Goal: Information Seeking & Learning: Understand process/instructions

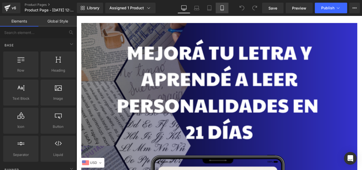
click at [217, 9] on link "Mobile" at bounding box center [222, 8] width 13 height 11
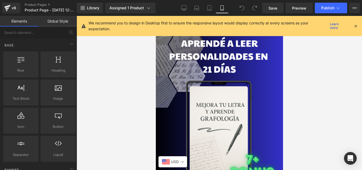
click at [359, 23] on div "We recommend you to design in Desktop first to ensure the responsive layout wou…" at bounding box center [219, 26] width 285 height 20
click at [355, 26] on icon at bounding box center [356, 26] width 5 height 5
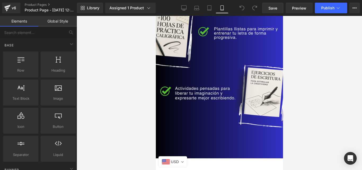
scroll to position [1459, 0]
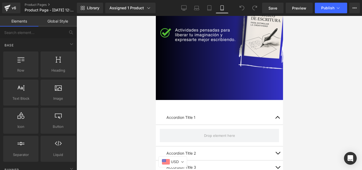
drag, startPoint x: 282, startPoint y: 26, endPoint x: 445, endPoint y: 156, distance: 208.4
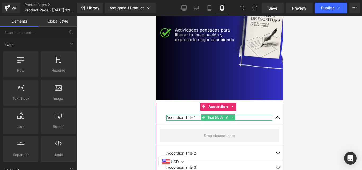
click at [197, 115] on p "Accordion Title 1" at bounding box center [219, 118] width 106 height 6
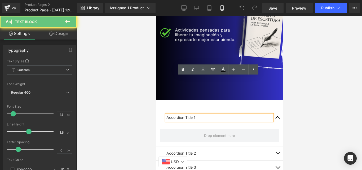
click at [197, 115] on p "Accordion Title 1" at bounding box center [219, 118] width 106 height 6
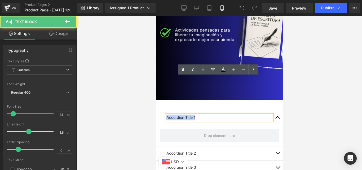
click at [197, 115] on p "Accordion Title 1" at bounding box center [219, 118] width 106 height 6
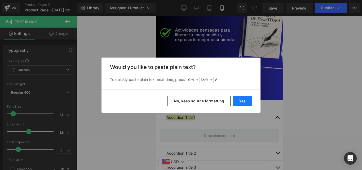
click at [239, 101] on button "Yes" at bounding box center [242, 101] width 19 height 11
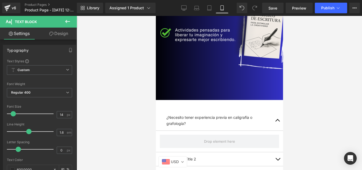
click at [71, 24] on button at bounding box center [67, 22] width 19 height 12
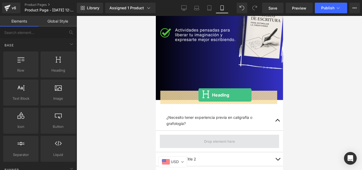
drag, startPoint x: 209, startPoint y: 83, endPoint x: 198, endPoint y: 95, distance: 15.8
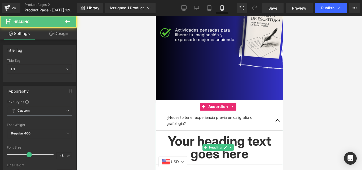
click at [198, 135] on h1 "Your heading text goes here" at bounding box center [219, 147] width 119 height 25
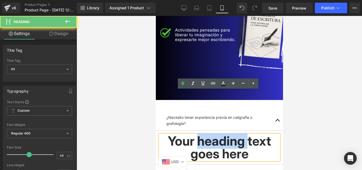
click at [198, 135] on h1 "Your heading text goes here" at bounding box center [219, 147] width 119 height 25
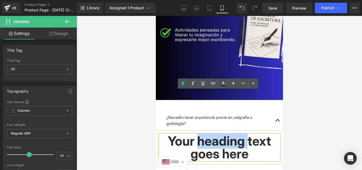
click at [198, 135] on h1 "Your heading text goes here" at bounding box center [219, 147] width 119 height 25
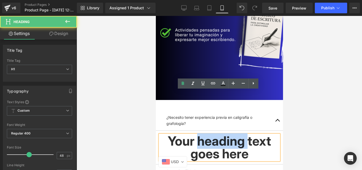
click at [198, 135] on h1 "Your heading text goes here" at bounding box center [219, 147] width 119 height 25
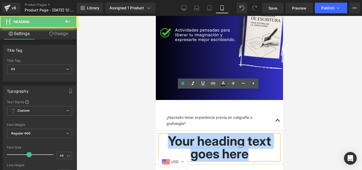
click at [198, 135] on h1 "Your heading text goes here" at bounding box center [219, 147] width 119 height 25
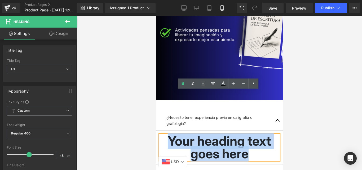
paste div
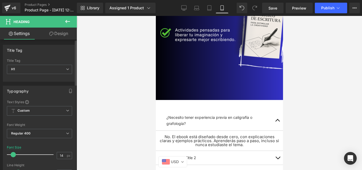
type input "13"
drag, startPoint x: 28, startPoint y: 155, endPoint x: 12, endPoint y: 156, distance: 15.4
click at [12, 156] on span at bounding box center [12, 154] width 5 height 5
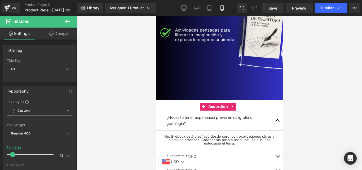
click at [278, 122] on span "button" at bounding box center [278, 122] width 0 height 0
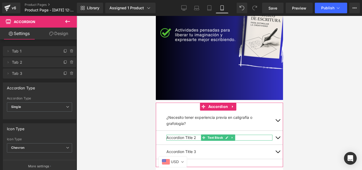
click at [190, 135] on p "Accordion Title 2" at bounding box center [219, 138] width 106 height 6
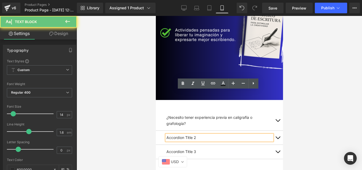
click at [190, 135] on p "Accordion Title 2" at bounding box center [219, 138] width 106 height 6
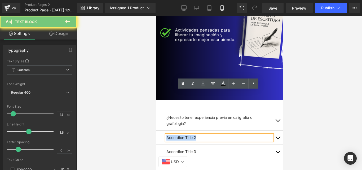
click at [190, 135] on p "Accordion Title 2" at bounding box center [219, 138] width 106 height 6
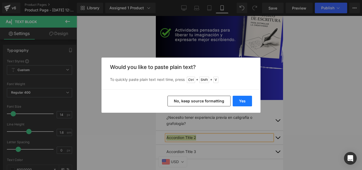
click at [241, 101] on button "Yes" at bounding box center [242, 101] width 19 height 11
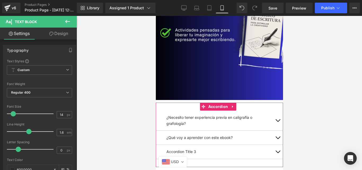
click at [272, 131] on button "button" at bounding box center [277, 138] width 11 height 14
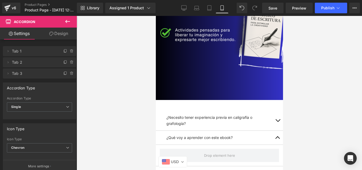
click at [66, 22] on icon at bounding box center [67, 21] width 5 height 3
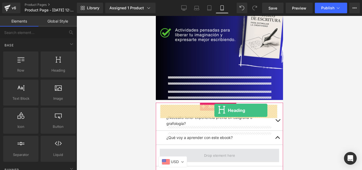
drag, startPoint x: 200, startPoint y: 86, endPoint x: 214, endPoint y: 110, distance: 27.7
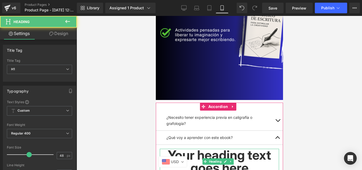
click at [226, 149] on h1 "Your heading text goes here" at bounding box center [219, 161] width 119 height 25
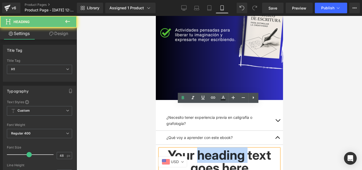
click at [226, 149] on h1 "Your heading text goes here" at bounding box center [219, 161] width 119 height 25
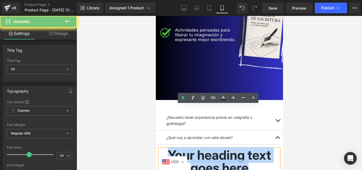
click at [226, 149] on h1 "Your heading text goes here" at bounding box center [219, 161] width 119 height 25
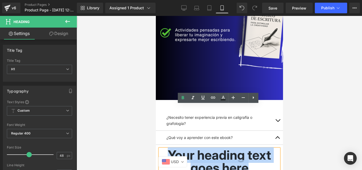
paste div
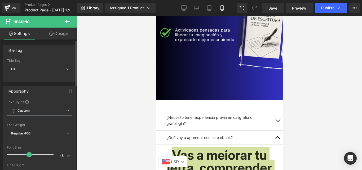
click at [59, 153] on input "48" at bounding box center [61, 155] width 9 height 7
type input "13"
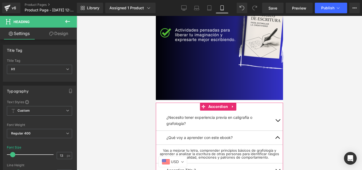
click at [275, 131] on button "button" at bounding box center [277, 138] width 11 height 14
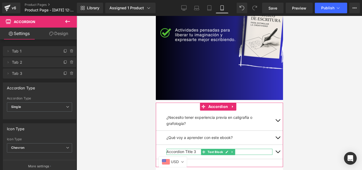
click at [187, 149] on p "Accordion Title 3" at bounding box center [219, 152] width 106 height 6
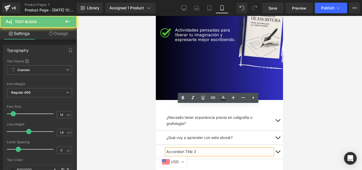
click at [187, 149] on p "Accordion Title 3" at bounding box center [219, 152] width 106 height 6
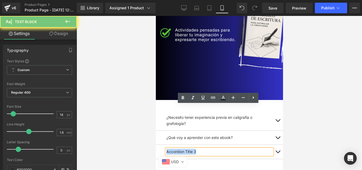
click at [187, 149] on p "Accordion Title 3" at bounding box center [219, 152] width 106 height 6
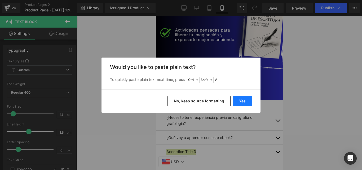
click at [242, 101] on button "Yes" at bounding box center [242, 101] width 19 height 11
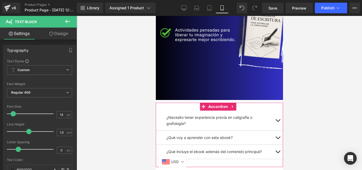
click at [272, 145] on button "button" at bounding box center [277, 152] width 11 height 14
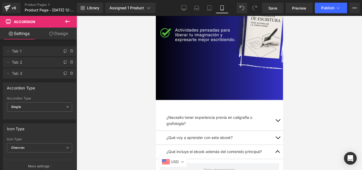
click at [70, 20] on icon at bounding box center [67, 21] width 6 height 6
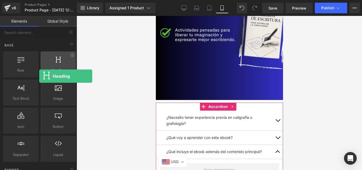
drag, startPoint x: 48, startPoint y: 71, endPoint x: 45, endPoint y: 67, distance: 4.6
click at [45, 67] on div "Heading headings, titles, h1,h2,h3,h4,h5,h6" at bounding box center [58, 64] width 35 height 26
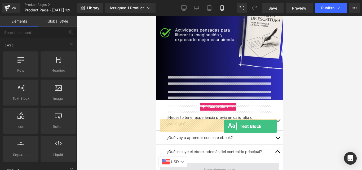
drag, startPoint x: 179, startPoint y: 118, endPoint x: 224, endPoint y: 126, distance: 45.9
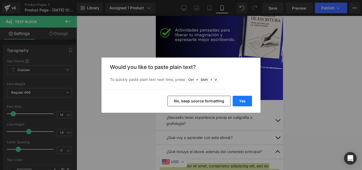
click at [246, 99] on button "Yes" at bounding box center [242, 101] width 19 height 11
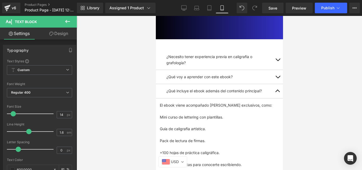
scroll to position [1538, 0]
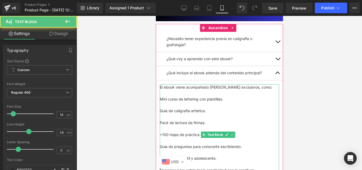
click at [203, 120] on p "Pack de lectura de firmas." at bounding box center [219, 123] width 119 height 6
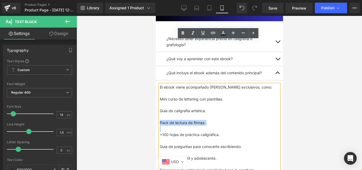
drag, startPoint x: 203, startPoint y: 77, endPoint x: 165, endPoint y: 78, distance: 37.7
click at [165, 120] on p "Pack de lectura de firmas." at bounding box center [219, 123] width 119 height 6
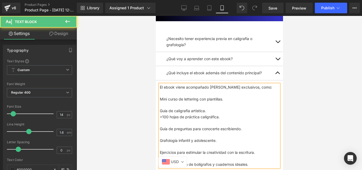
click at [165, 120] on p at bounding box center [219, 123] width 119 height 6
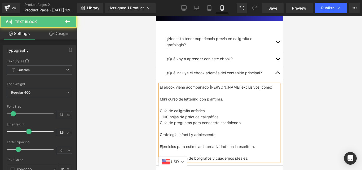
click at [165, 126] on p at bounding box center [219, 129] width 119 height 6
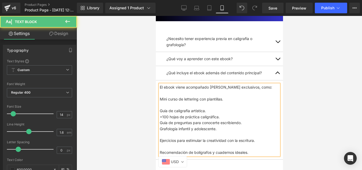
click at [176, 102] on p at bounding box center [219, 105] width 119 height 6
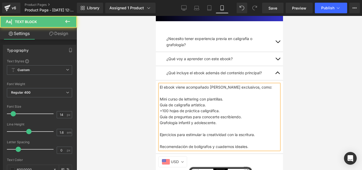
click at [183, 90] on p at bounding box center [219, 93] width 119 height 6
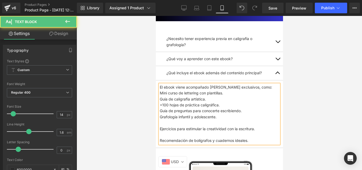
click at [171, 120] on p at bounding box center [219, 123] width 119 height 6
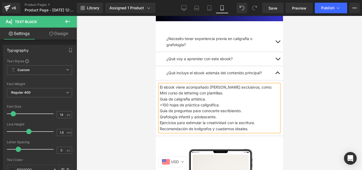
click at [275, 66] on button "button" at bounding box center [277, 73] width 11 height 14
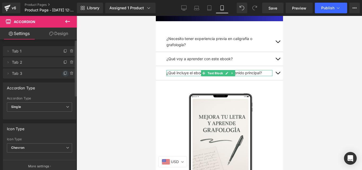
click at [63, 73] on icon at bounding box center [65, 73] width 4 height 4
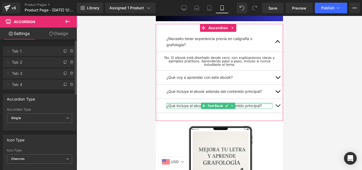
click at [243, 103] on div at bounding box center [219, 103] width 106 height 1
click at [243, 103] on p "¿Qué incluye el ebook además del contenido principal?" at bounding box center [219, 106] width 106 height 6
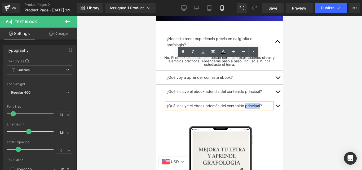
click at [244, 103] on p "¿Qué incluye el ebook además del contenido principal?" at bounding box center [219, 106] width 106 height 6
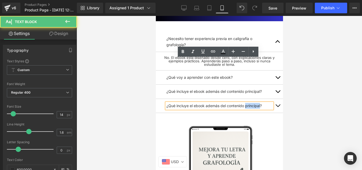
click at [244, 103] on p "¿Qué incluye el ebook además del contenido principal?" at bounding box center [219, 106] width 106 height 6
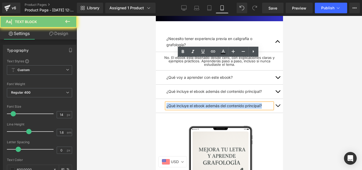
click at [244, 103] on p "¿Qué incluye el ebook además del contenido principal?" at bounding box center [219, 106] width 106 height 6
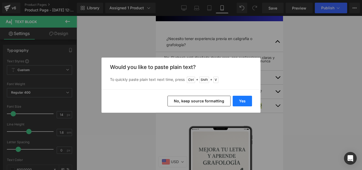
click at [245, 98] on button "Yes" at bounding box center [242, 101] width 19 height 11
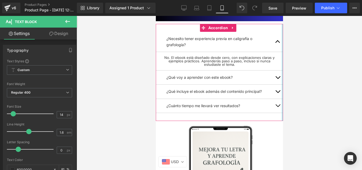
click at [282, 61] on div at bounding box center [282, 72] width 1 height 97
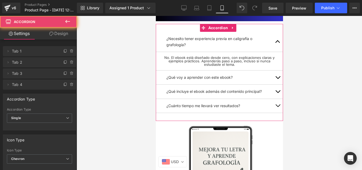
click at [278, 107] on span "button" at bounding box center [278, 107] width 0 height 0
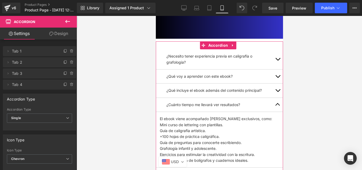
scroll to position [1519, 0]
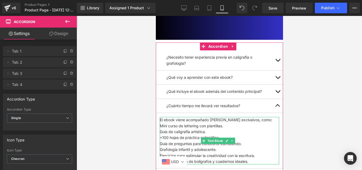
click at [204, 147] on p "Grafología infantil y adolescente." at bounding box center [219, 150] width 119 height 6
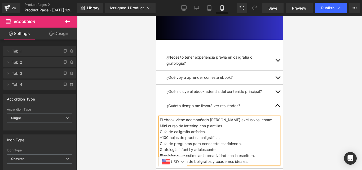
click at [204, 147] on p "Grafología infantil y adolescente." at bounding box center [219, 150] width 119 height 6
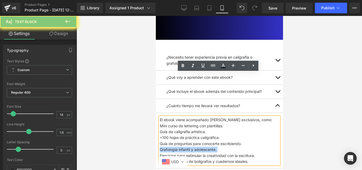
click at [204, 147] on p "Grafología infantil y adolescente." at bounding box center [219, 150] width 119 height 6
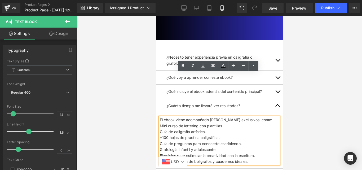
click at [260, 159] on p "Recomendación de bolígrafos y cuadernos ideales." at bounding box center [219, 162] width 119 height 6
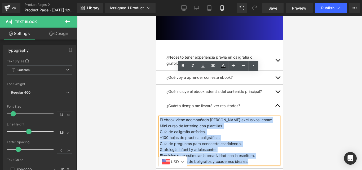
drag, startPoint x: 260, startPoint y: 118, endPoint x: 160, endPoint y: 74, distance: 108.8
click at [160, 117] on div "El ebook viene acompañado [PERSON_NAME] exclusivos, como: Mini curso de letteri…" at bounding box center [219, 140] width 119 height 47
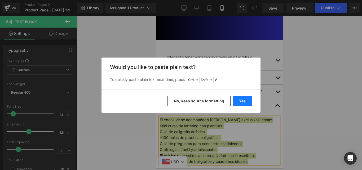
click at [252, 102] on button "Yes" at bounding box center [242, 101] width 19 height 11
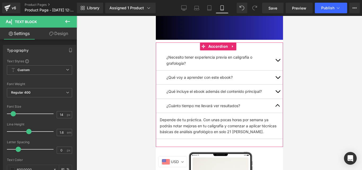
click at [277, 99] on button "button" at bounding box center [277, 106] width 11 height 14
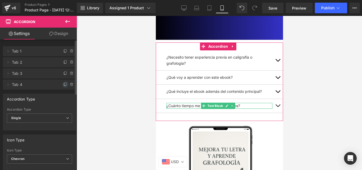
click at [64, 85] on icon at bounding box center [65, 84] width 2 height 3
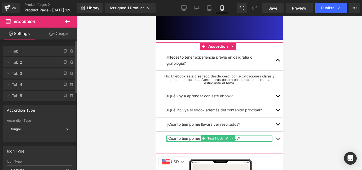
click at [206, 135] on span at bounding box center [204, 138] width 6 height 6
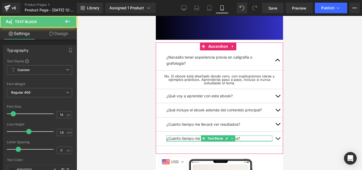
click at [194, 140] on div at bounding box center [219, 140] width 106 height 1
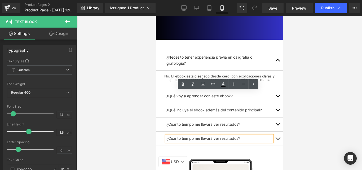
click at [194, 136] on p "¿Cuánto tiempo me llevará ver resultados?" at bounding box center [219, 139] width 106 height 6
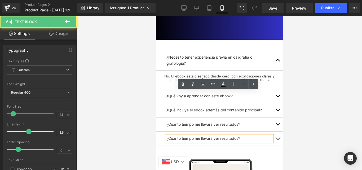
click at [194, 136] on p "¿Cuánto tiempo me llevará ver resultados?" at bounding box center [219, 139] width 106 height 6
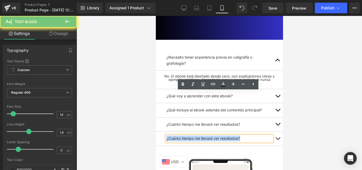
click at [194, 136] on p "¿Cuánto tiempo me llevará ver resultados?" at bounding box center [219, 139] width 106 height 6
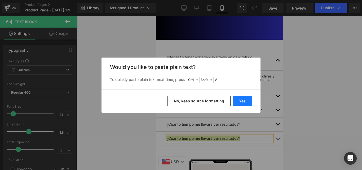
click at [250, 104] on button "Yes" at bounding box center [242, 101] width 19 height 11
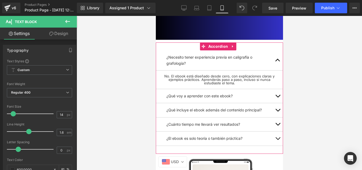
click at [275, 132] on button "button" at bounding box center [277, 139] width 11 height 14
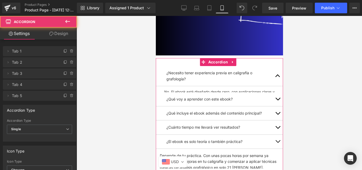
scroll to position [1501, 0]
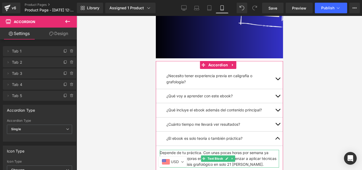
click at [256, 150] on p "Depende de tu práctica. Con unas pocas horas por semana ya podrás notar mejoras…" at bounding box center [219, 159] width 119 height 18
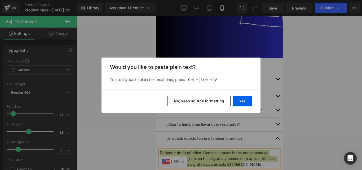
click at [245, 91] on div "Yes No, keep source formatting" at bounding box center [181, 100] width 159 height 23
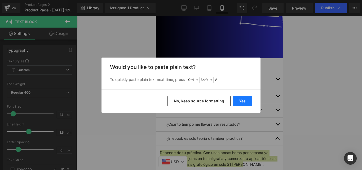
click at [246, 96] on button "Yes" at bounding box center [242, 101] width 19 height 11
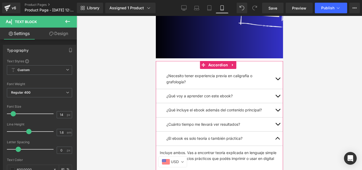
click at [278, 140] on span "button" at bounding box center [278, 140] width 0 height 0
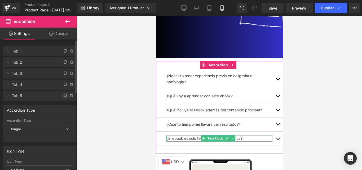
drag, startPoint x: 62, startPoint y: 97, endPoint x: 5, endPoint y: 153, distance: 79.9
click at [64, 97] on icon at bounding box center [65, 96] width 2 height 2
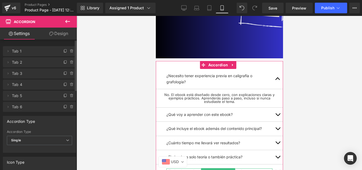
click at [189, 168] on p "¿El ebook es solo teoría o también práctica?" at bounding box center [219, 171] width 106 height 6
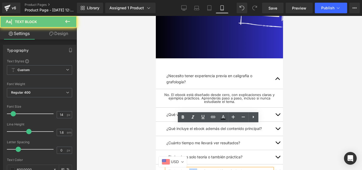
click at [189, 168] on p "¿El ebook es solo teoría o también práctica?" at bounding box center [219, 171] width 106 height 6
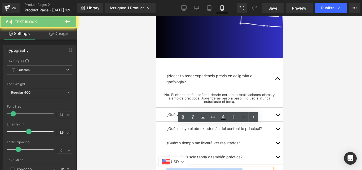
click at [189, 168] on p "¿El ebook es solo teoría o también práctica?" at bounding box center [219, 171] width 106 height 6
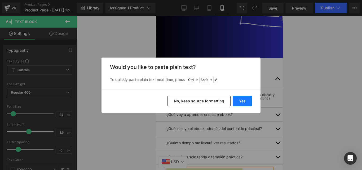
click at [248, 100] on button "Yes" at bounding box center [242, 101] width 19 height 11
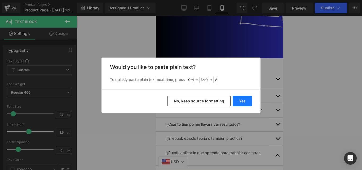
click at [246, 101] on button "Yes" at bounding box center [242, 101] width 19 height 11
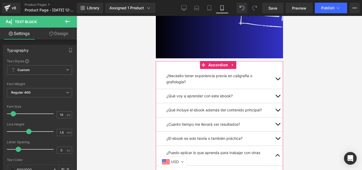
click at [272, 146] on button "button" at bounding box center [277, 156] width 11 height 20
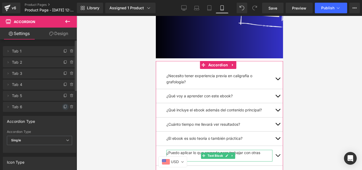
click at [63, 106] on icon at bounding box center [65, 107] width 4 height 4
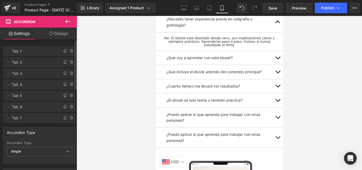
scroll to position [1554, 0]
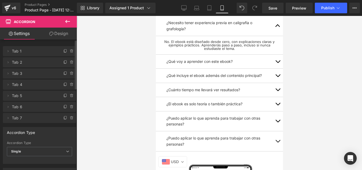
click at [228, 135] on p "¿Puedo aplicar lo que aprenda para trabajar con otras personas?" at bounding box center [219, 141] width 106 height 12
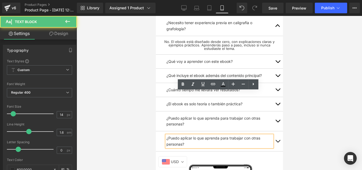
click at [235, 135] on p "¿Puedo aplicar lo que aprenda para trabajar con otras personas?" at bounding box center [219, 141] width 106 height 12
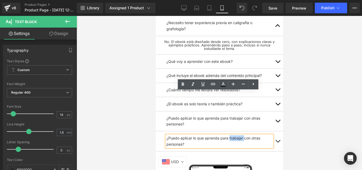
click at [235, 135] on p "¿Puedo aplicar lo que aprenda para trabajar con otras personas?" at bounding box center [219, 141] width 106 height 12
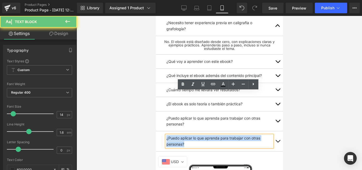
click at [235, 135] on p "¿Puedo aplicar lo que aprenda para trabajar con otras personas?" at bounding box center [219, 141] width 106 height 12
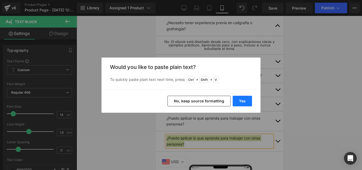
click at [236, 99] on button "Yes" at bounding box center [242, 101] width 19 height 11
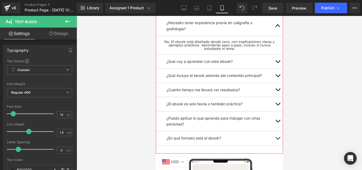
click at [278, 139] on span "button" at bounding box center [278, 139] width 0 height 0
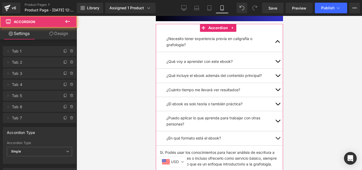
scroll to position [1535, 0]
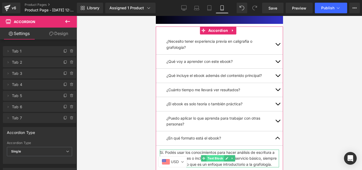
click at [216, 155] on span "Text Block" at bounding box center [215, 158] width 18 height 6
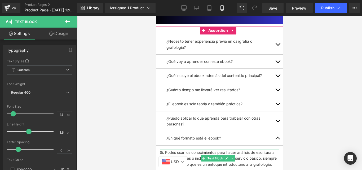
click at [213, 150] on p "Sí. Podés usar los conocimientos para hacer análisis de escritura a amigos, fam…" at bounding box center [219, 159] width 119 height 18
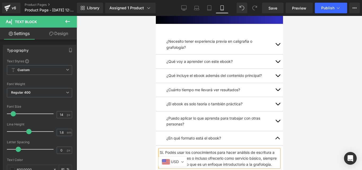
click at [213, 150] on p "Sí. Podés usar los conocimientos para hacer análisis de escritura a amigos, fam…" at bounding box center [219, 159] width 119 height 18
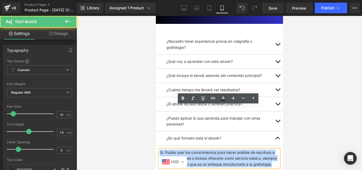
click at [213, 150] on p "Sí. Podés usar los conocimientos para hacer análisis de escritura a amigos, fam…" at bounding box center [219, 159] width 119 height 18
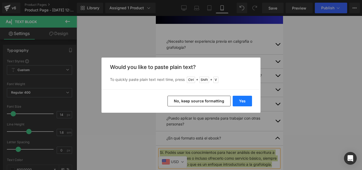
click at [240, 105] on button "Yes" at bounding box center [242, 101] width 19 height 11
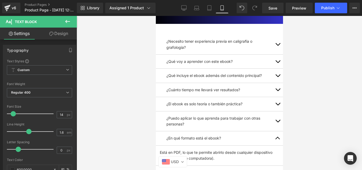
click at [278, 131] on button "button" at bounding box center [277, 138] width 11 height 14
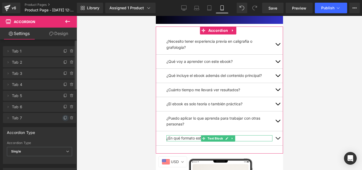
click at [63, 117] on icon at bounding box center [65, 118] width 4 height 4
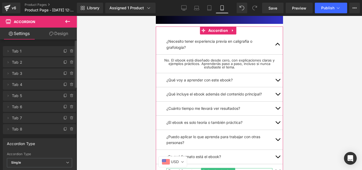
click at [191, 168] on p "¿En qué formato está el ebook?" at bounding box center [219, 171] width 106 height 6
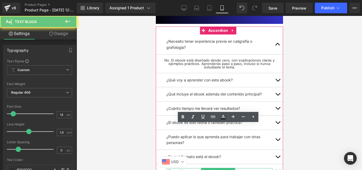
click at [191, 168] on p "¿En qué formato está el ebook?" at bounding box center [219, 171] width 106 height 6
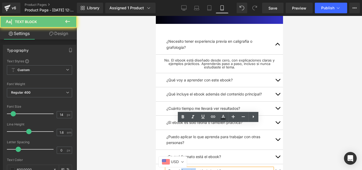
click at [191, 168] on p "¿En qué formato está el ebook?" at bounding box center [219, 171] width 106 height 6
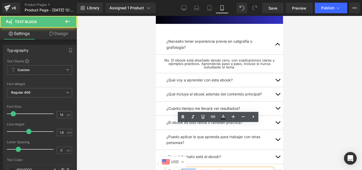
click at [191, 168] on p "¿En qué formato está el ebook?" at bounding box center [219, 171] width 106 height 6
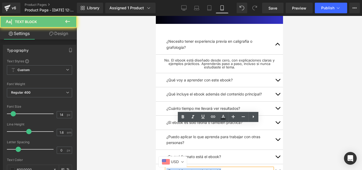
click at [191, 168] on p "¿En qué formato está el ebook?" at bounding box center [219, 171] width 106 height 6
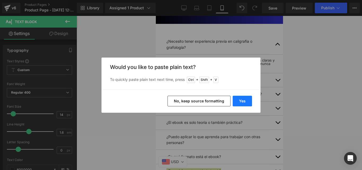
click at [247, 98] on button "Yes" at bounding box center [242, 101] width 19 height 11
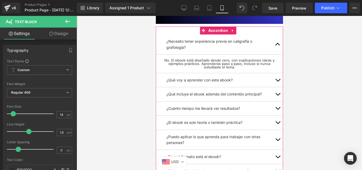
click at [275, 164] on button "button" at bounding box center [277, 171] width 11 height 14
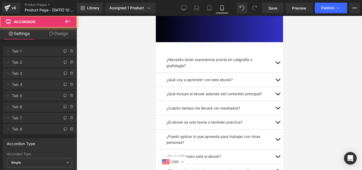
scroll to position [1516, 0]
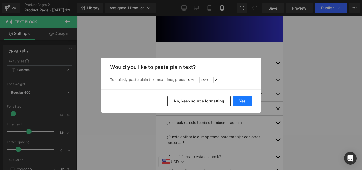
click at [244, 98] on button "Yes" at bounding box center [242, 101] width 19 height 11
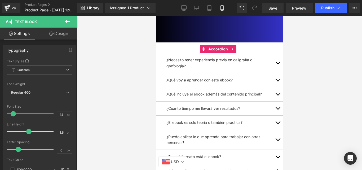
click at [274, 164] on button "button" at bounding box center [277, 171] width 11 height 14
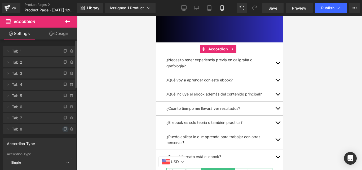
click at [63, 129] on icon at bounding box center [65, 129] width 4 height 4
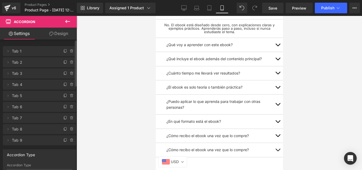
scroll to position [1577, 0]
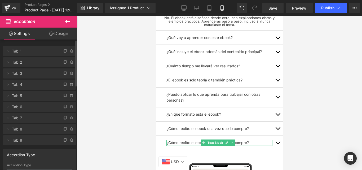
click at [240, 140] on p "¿Cómo recibo el ebook una vez que lo compre?" at bounding box center [219, 143] width 106 height 6
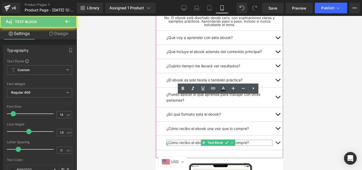
click at [240, 140] on p "¿Cómo recibo el ebook una vez que lo compre?" at bounding box center [219, 143] width 106 height 6
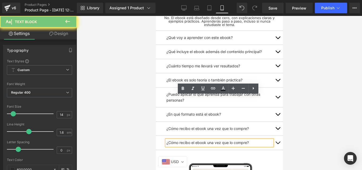
click at [240, 140] on p "¿Cómo recibo el ebook una vez que lo compre?" at bounding box center [219, 143] width 106 height 6
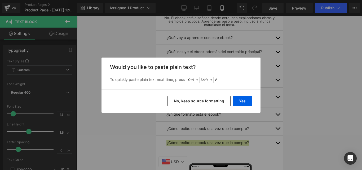
click at [240, 98] on button "Yes" at bounding box center [242, 101] width 19 height 11
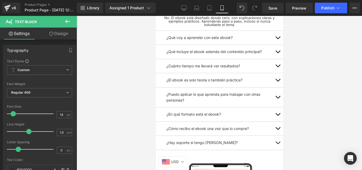
click at [273, 136] on button "button" at bounding box center [277, 143] width 11 height 14
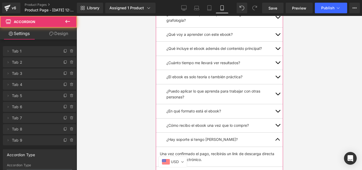
scroll to position [1559, 0]
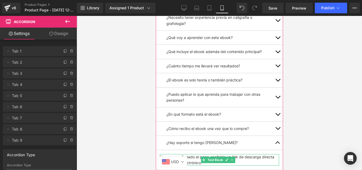
click at [203, 154] on p "Una vez confirmado el pago, recibirás un link de descarga directa en tu correo …" at bounding box center [219, 160] width 119 height 12
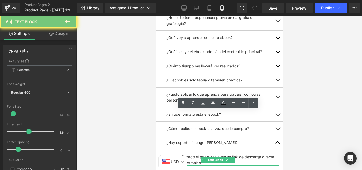
click at [203, 154] on p "Una vez confirmado el pago, recibirás un link de descarga directa en tu correo …" at bounding box center [219, 160] width 119 height 12
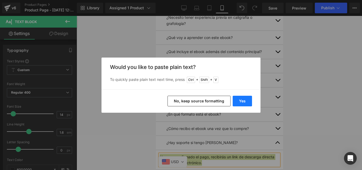
click at [246, 101] on button "Yes" at bounding box center [242, 101] width 19 height 11
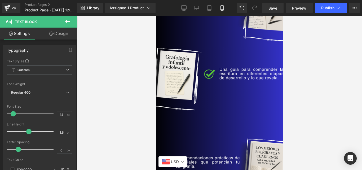
scroll to position [827, 0]
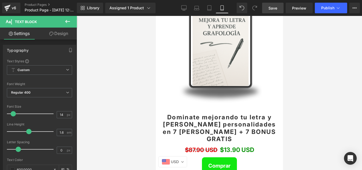
click at [277, 10] on span "Save" at bounding box center [273, 8] width 9 height 6
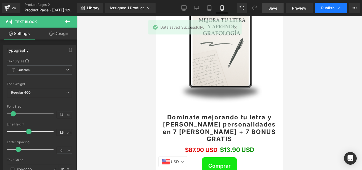
click at [321, 6] on button "Publish" at bounding box center [331, 8] width 32 height 11
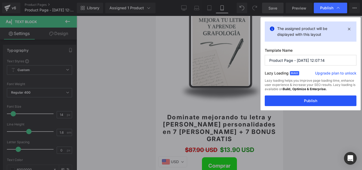
click at [320, 104] on button "Publish" at bounding box center [311, 100] width 92 height 11
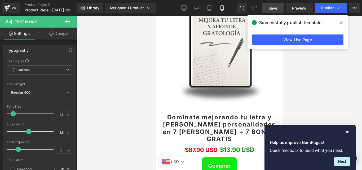
click at [158, 167] on div "Sale Off (P) Image Dominate mejorando tu letra y [PERSON_NAME] personalidades e…" at bounding box center [219, 110] width 127 height 236
